Goal: Find specific page/section: Find specific page/section

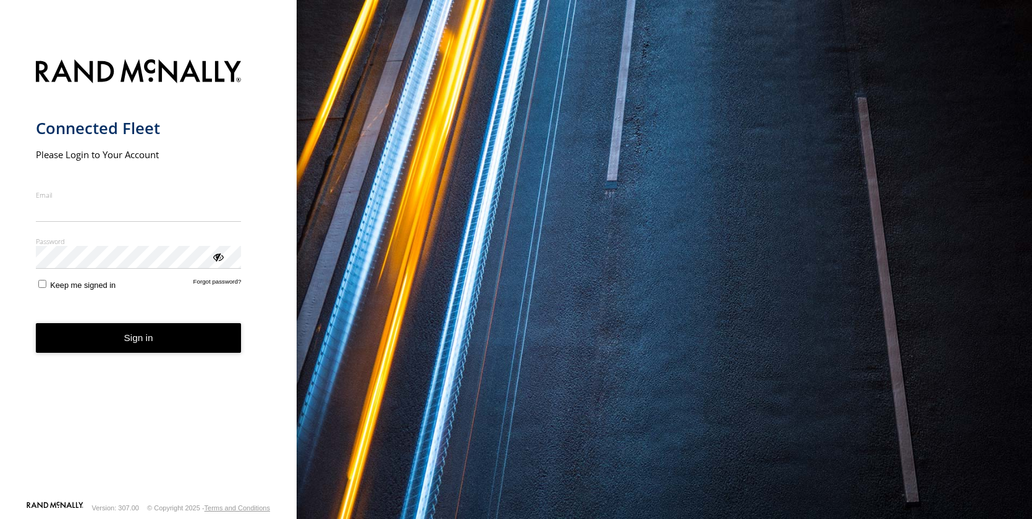
click at [77, 216] on input "Email" at bounding box center [139, 211] width 206 height 22
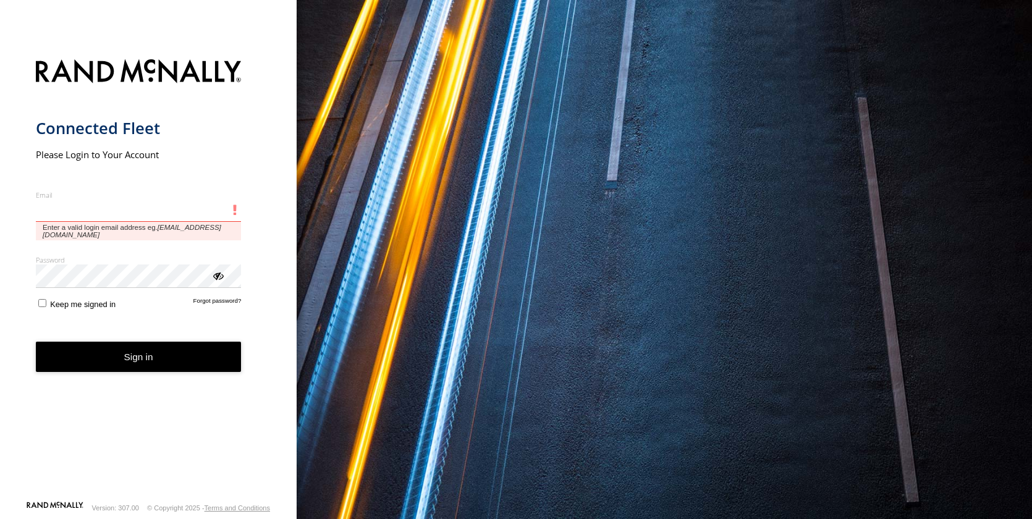
type input "**********"
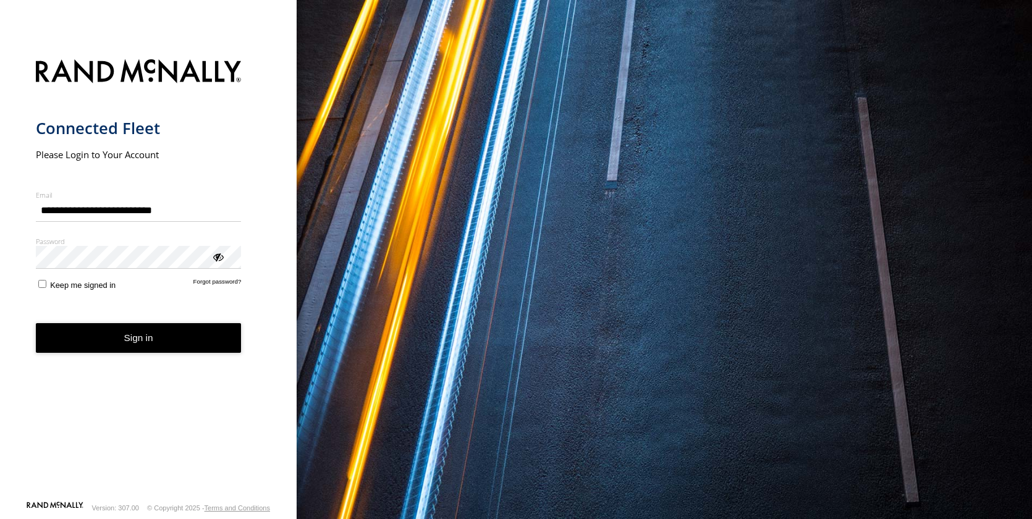
click at [135, 342] on button "Sign in" at bounding box center [139, 338] width 206 height 30
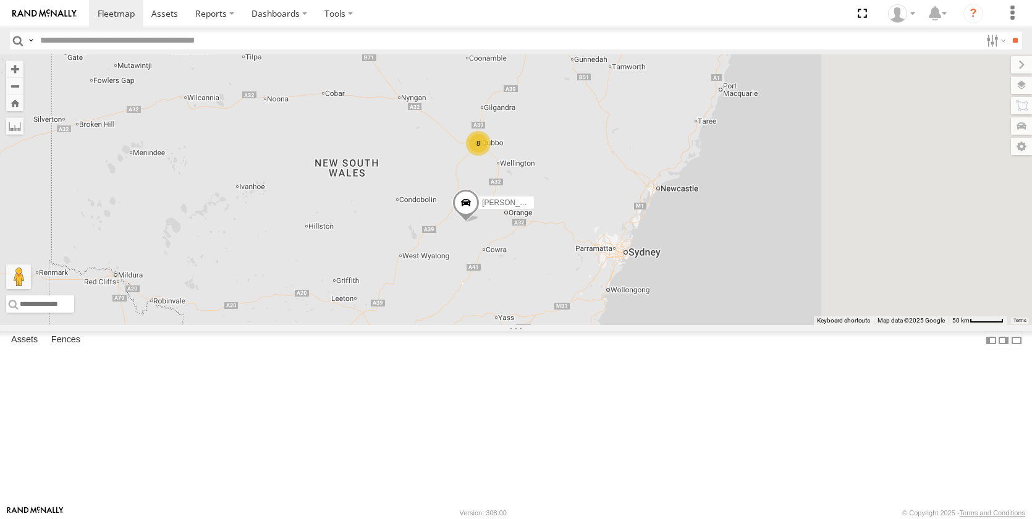
drag, startPoint x: 879, startPoint y: 346, endPoint x: 559, endPoint y: 303, distance: 323.0
click at [534, 325] on div "[PERSON_NAME] - NEW ute 8 [PERSON_NAME]" at bounding box center [516, 189] width 1032 height 271
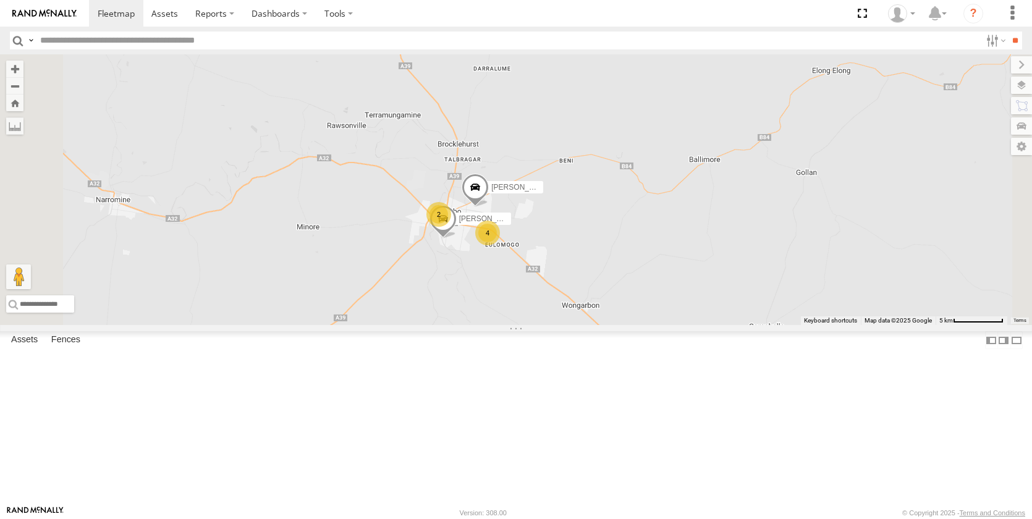
drag, startPoint x: 633, startPoint y: 268, endPoint x: 658, endPoint y: 382, distance: 117.0
click at [658, 325] on div "[PERSON_NAME] - NEW [PERSON_NAME] [PERSON_NAME] [PERSON_NAME] [PERSON_NAME] [PE…" at bounding box center [516, 189] width 1032 height 271
